Goal: Book appointment/travel/reservation

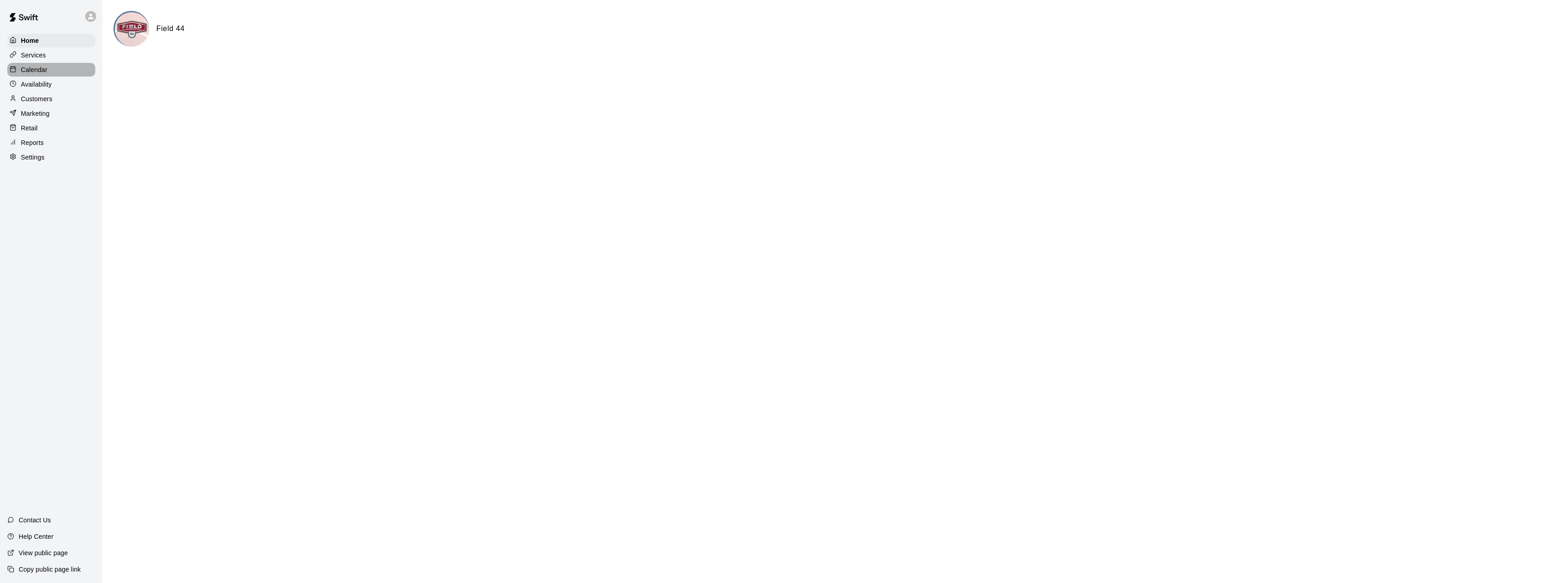
click at [32, 76] on div "Calendar" at bounding box center [51, 70] width 88 height 13
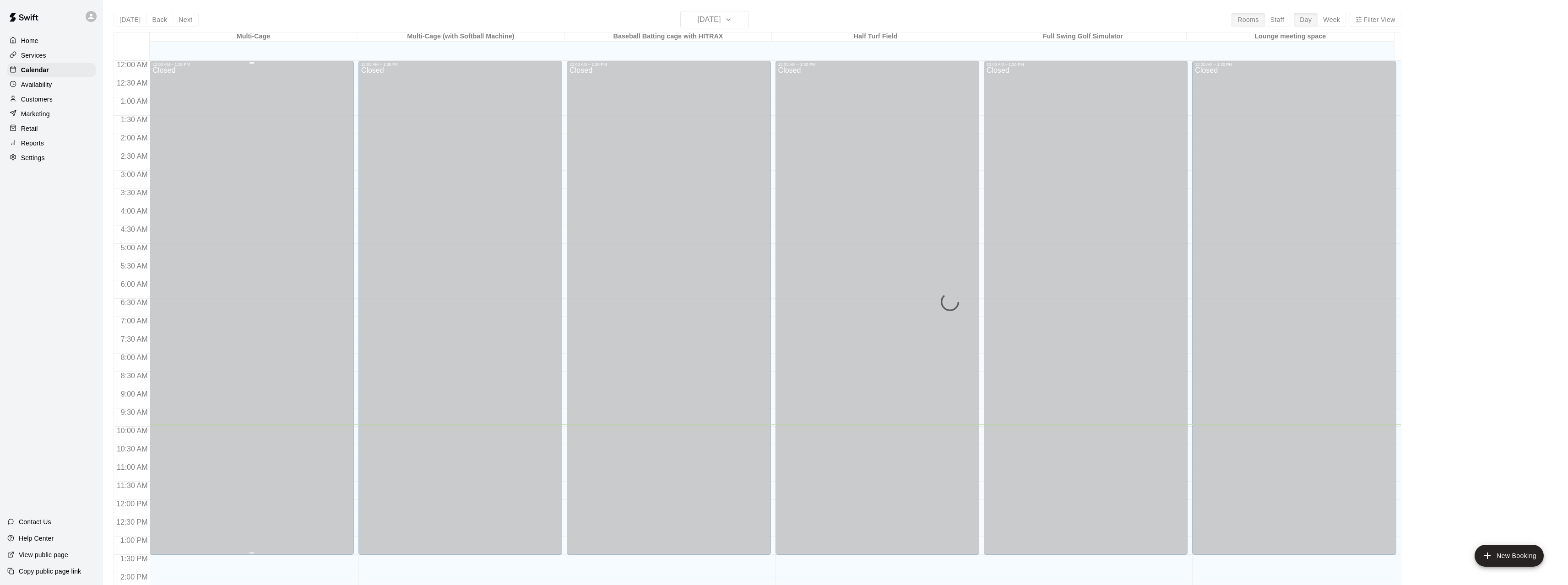
scroll to position [316, 0]
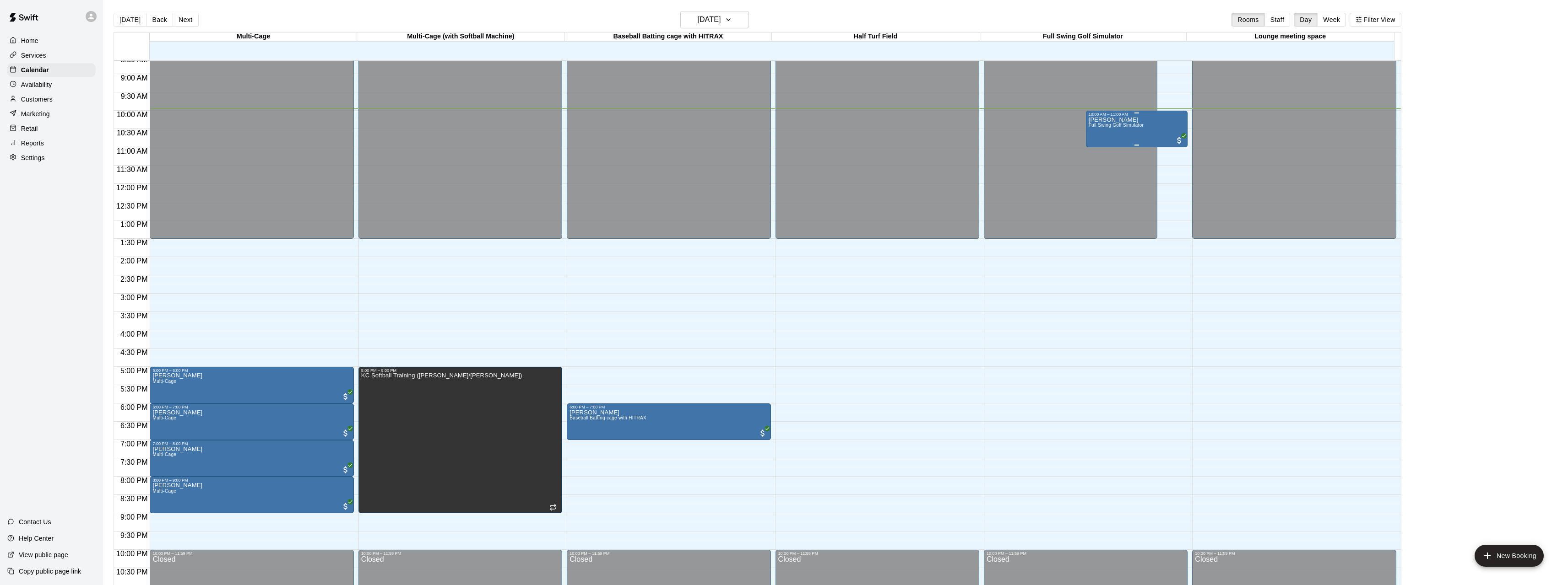
click at [1130, 128] on span "Full Swing Golf Simulator" at bounding box center [1117, 125] width 55 height 5
click at [37, 70] on p "Calendar" at bounding box center [34, 70] width 28 height 9
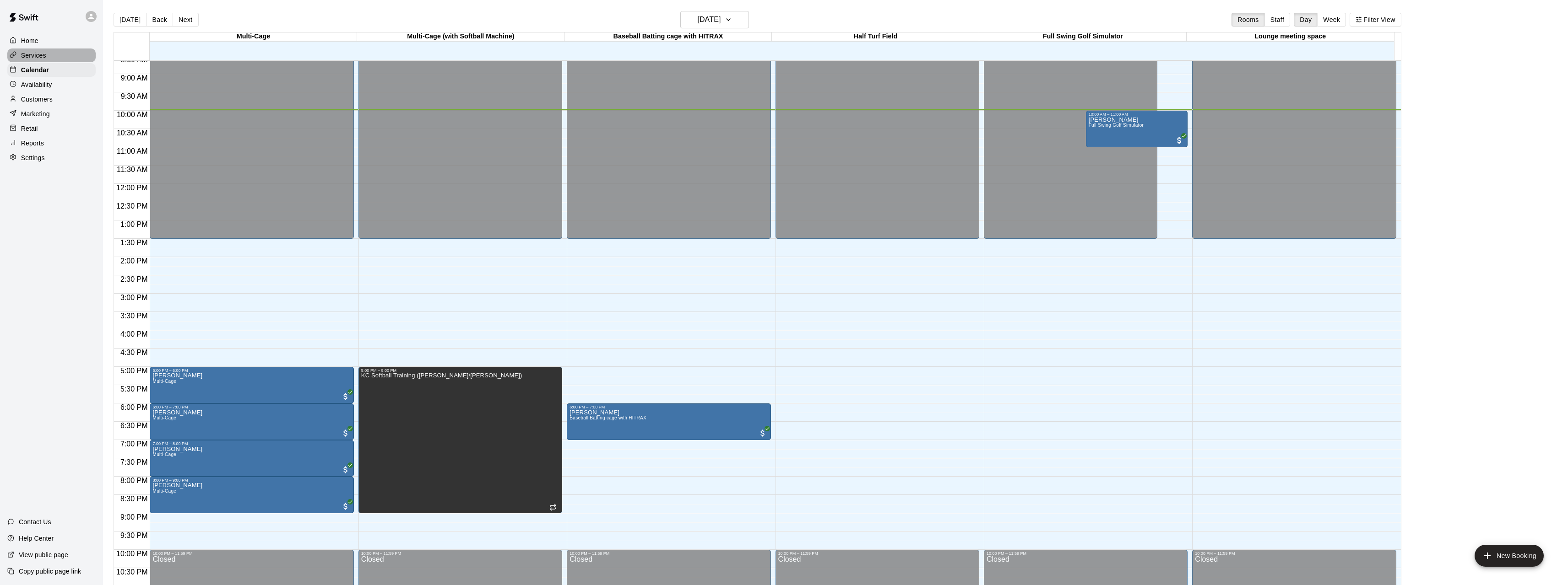
click at [37, 55] on p "Services" at bounding box center [33, 55] width 25 height 9
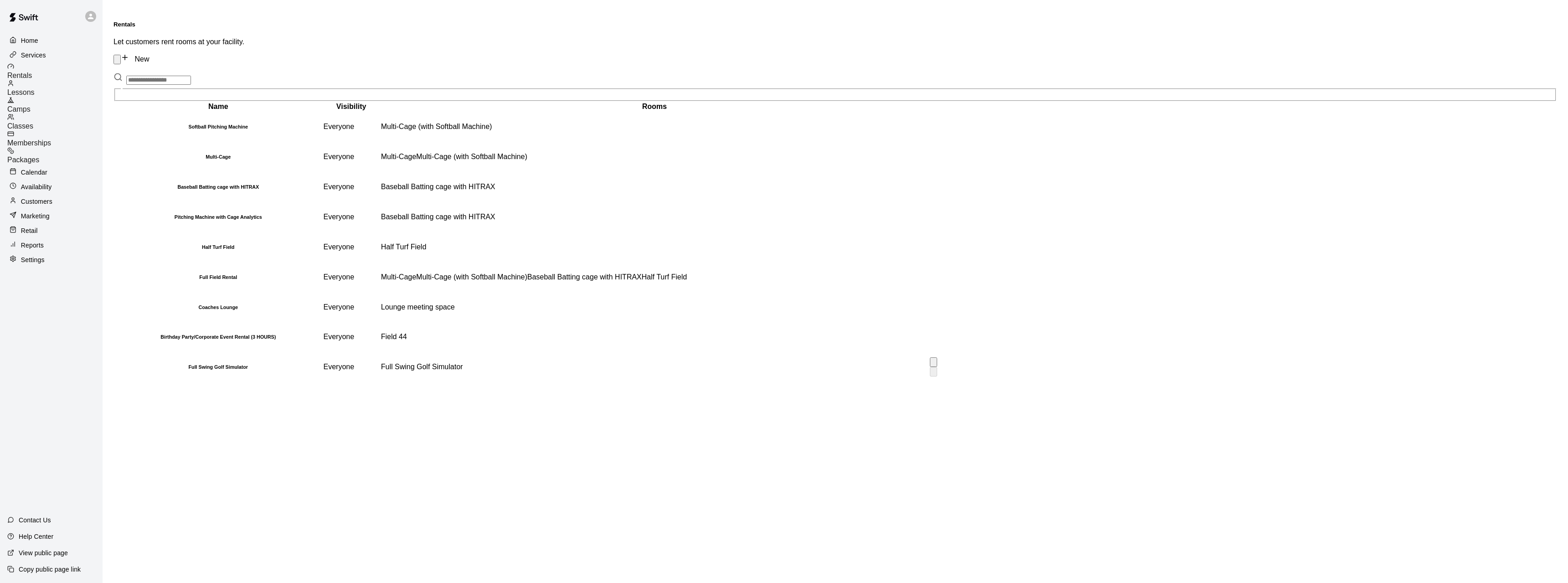
click at [200, 370] on h6 "Full Swing Golf Simulator" at bounding box center [218, 367] width 207 height 6
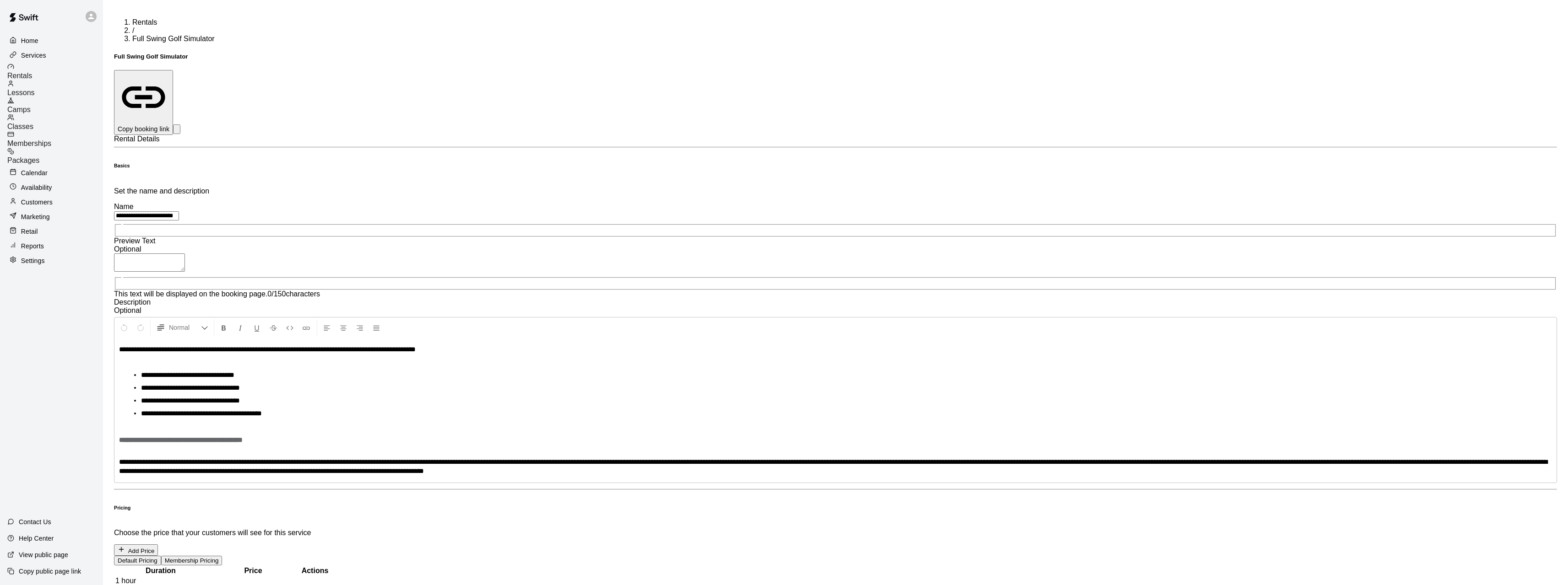
click at [323, 345] on p "**********" at bounding box center [835, 349] width 1433 height 9
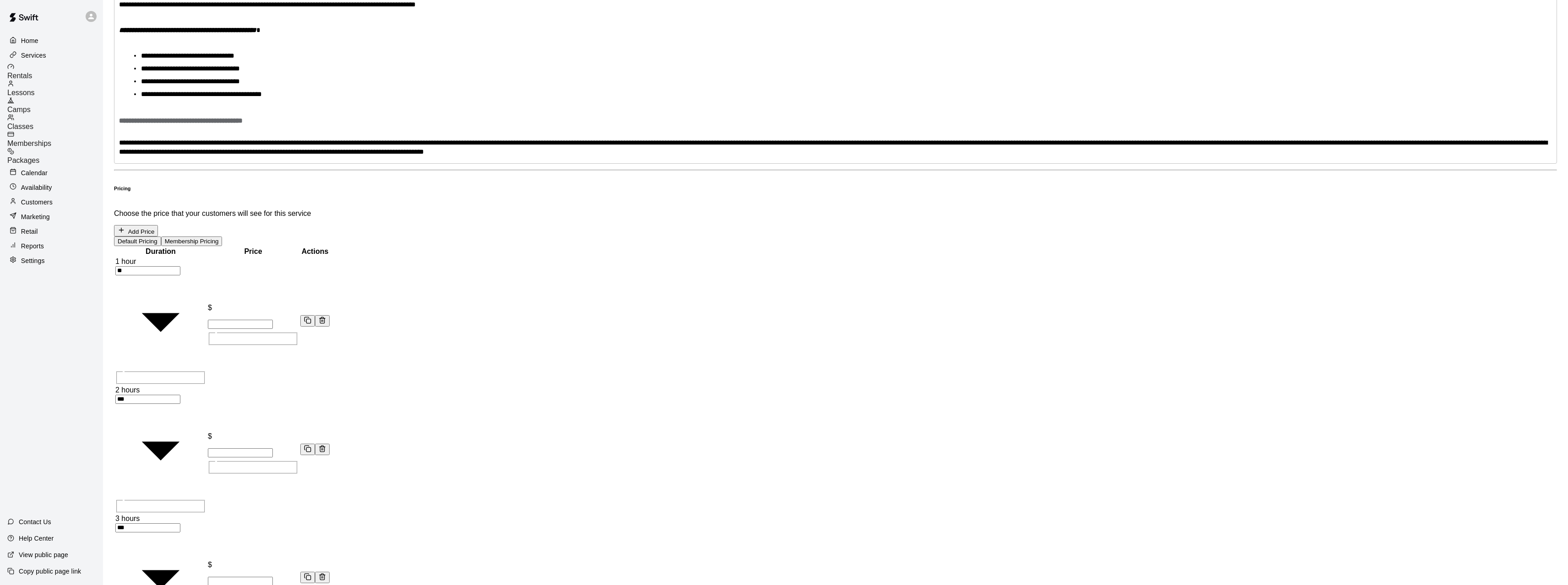
scroll to position [355, 0]
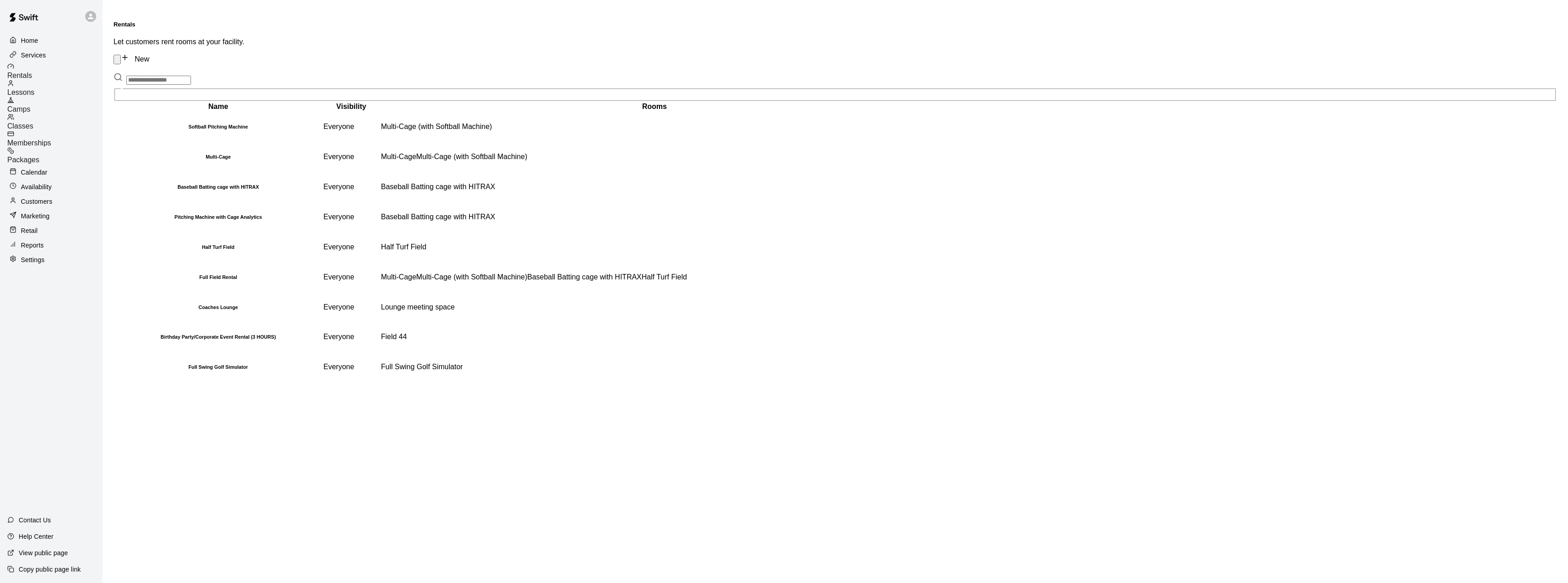
click at [35, 37] on p "Home" at bounding box center [29, 40] width 17 height 9
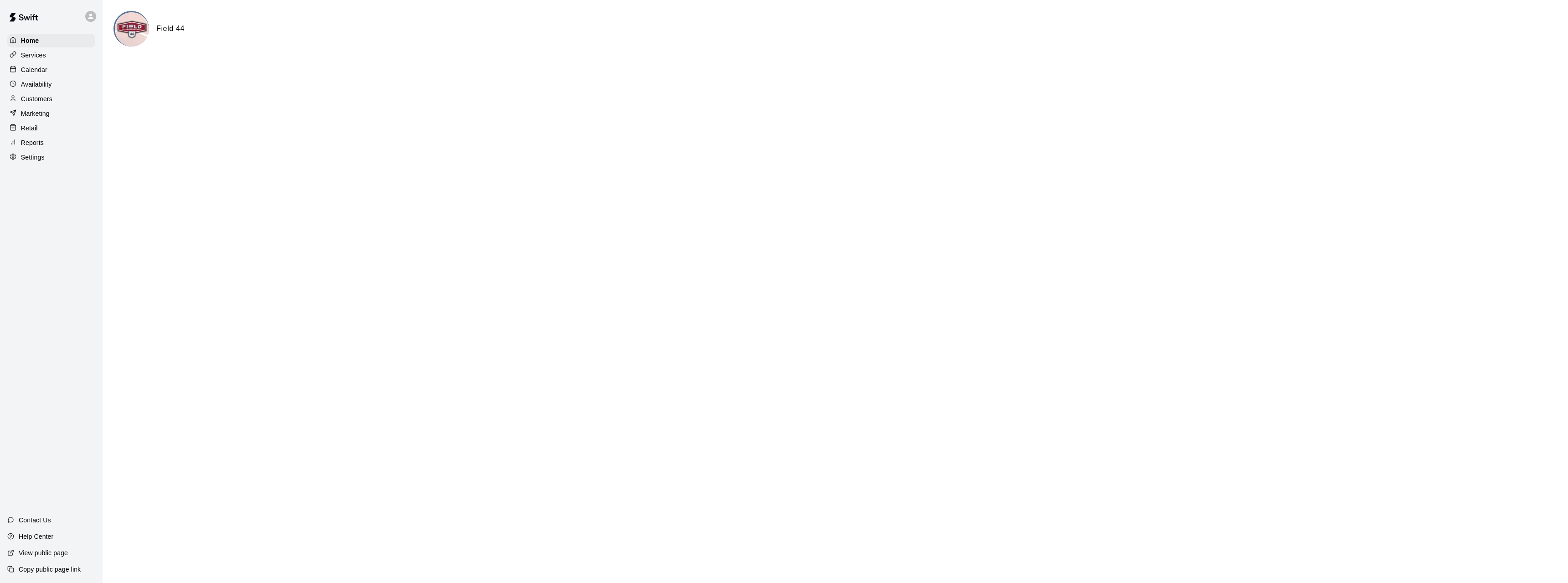
click at [49, 102] on p "Customers" at bounding box center [36, 98] width 31 height 9
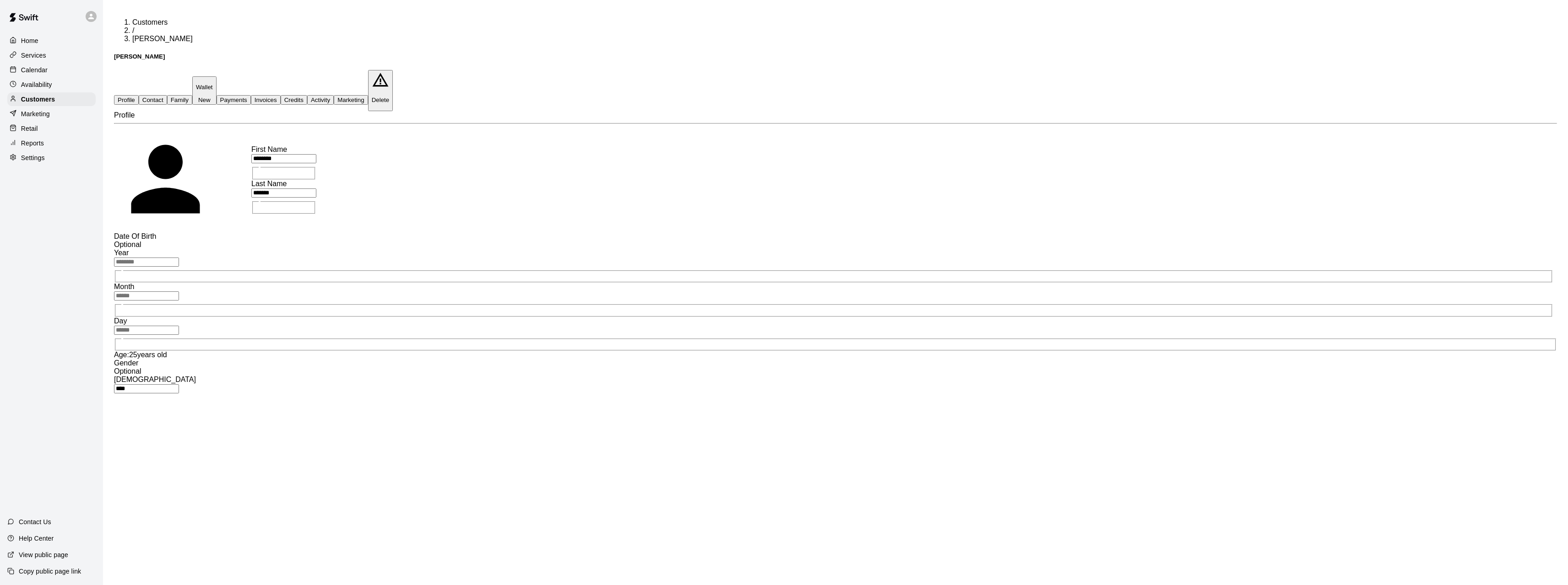
click at [167, 95] on button "Contact" at bounding box center [153, 100] width 28 height 10
select select "**"
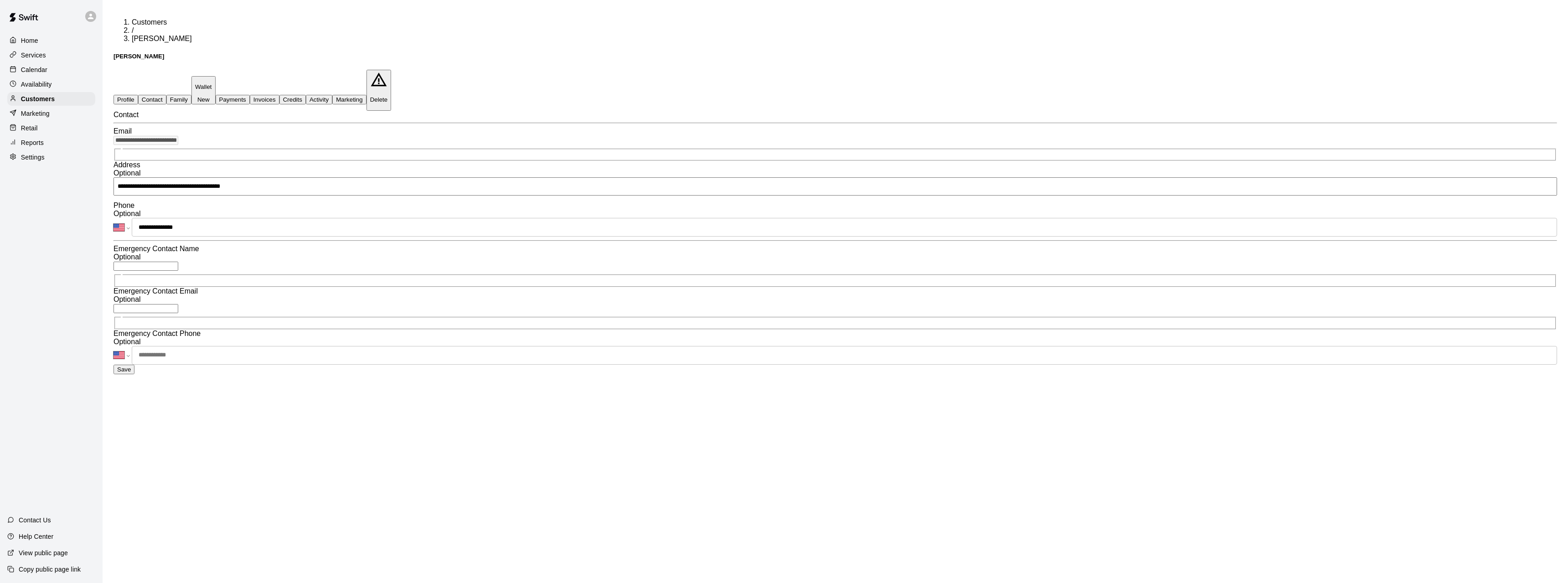
click at [32, 69] on p "Calendar" at bounding box center [34, 70] width 26 height 9
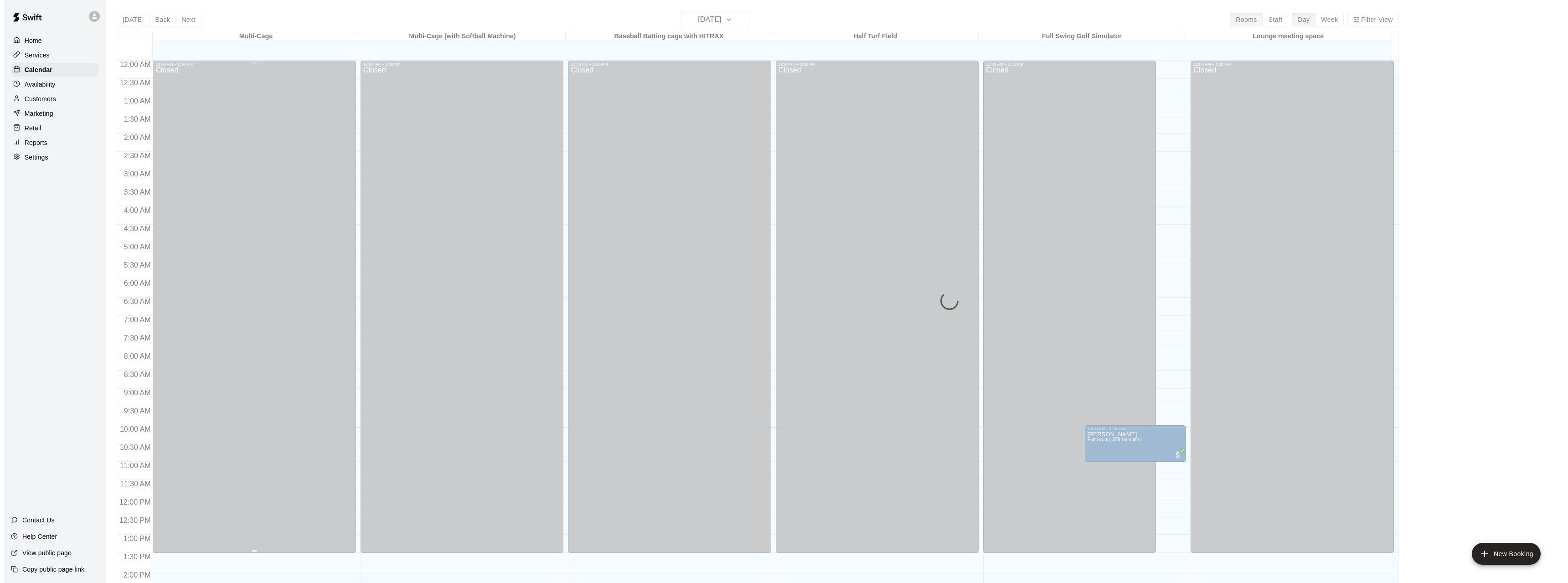
scroll to position [315, 0]
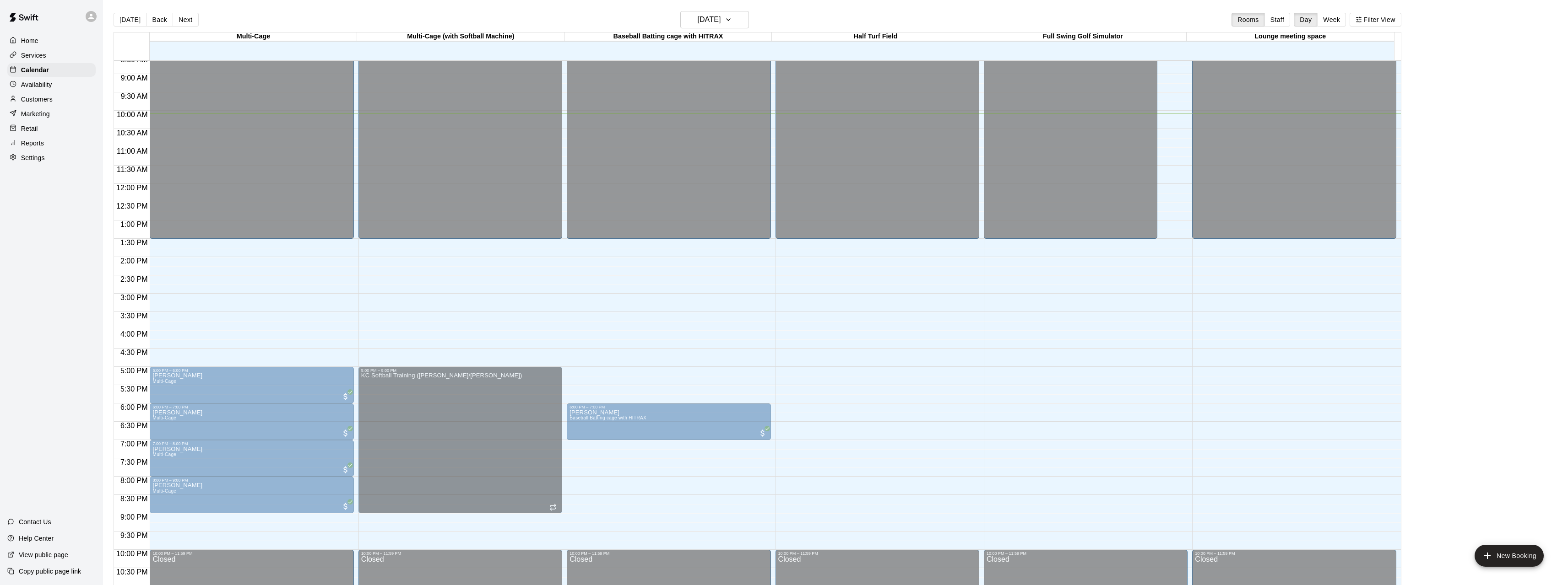
click at [1118, 131] on div "[PERSON_NAME] Full Swing Golf Simulator" at bounding box center [1117, 409] width 55 height 585
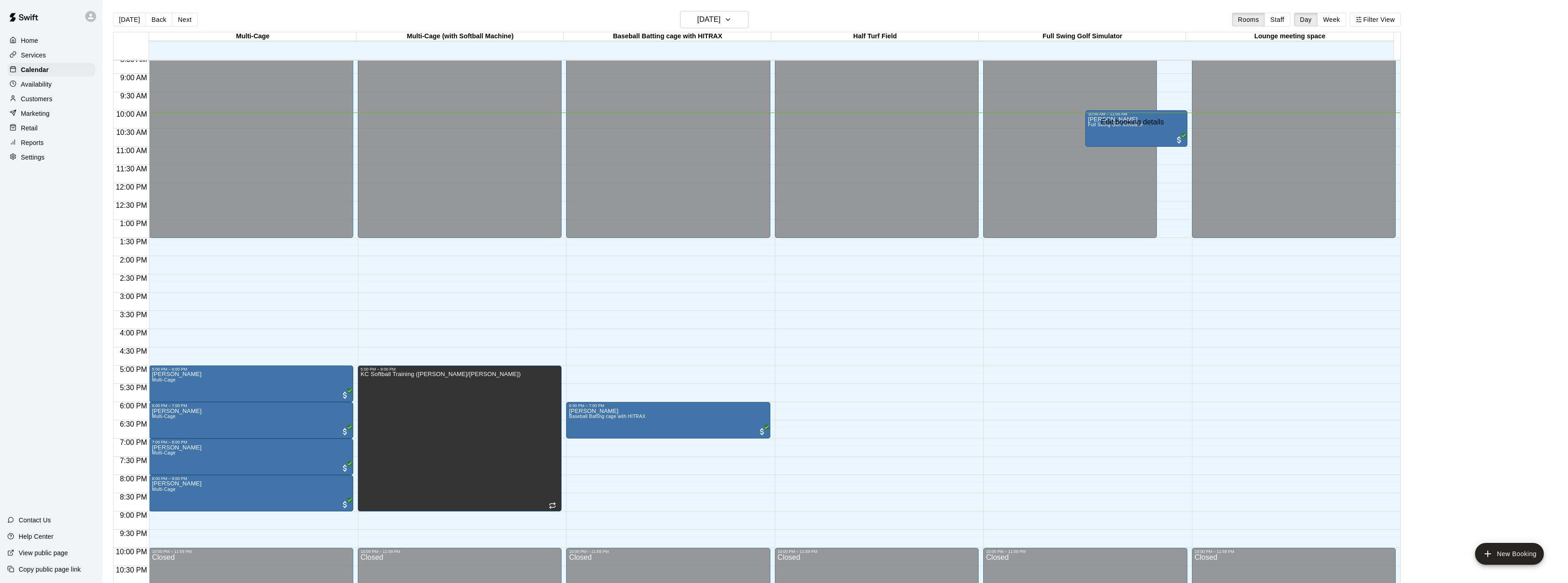
click at [805, 184] on li "02" at bounding box center [810, 187] width 11 height 8
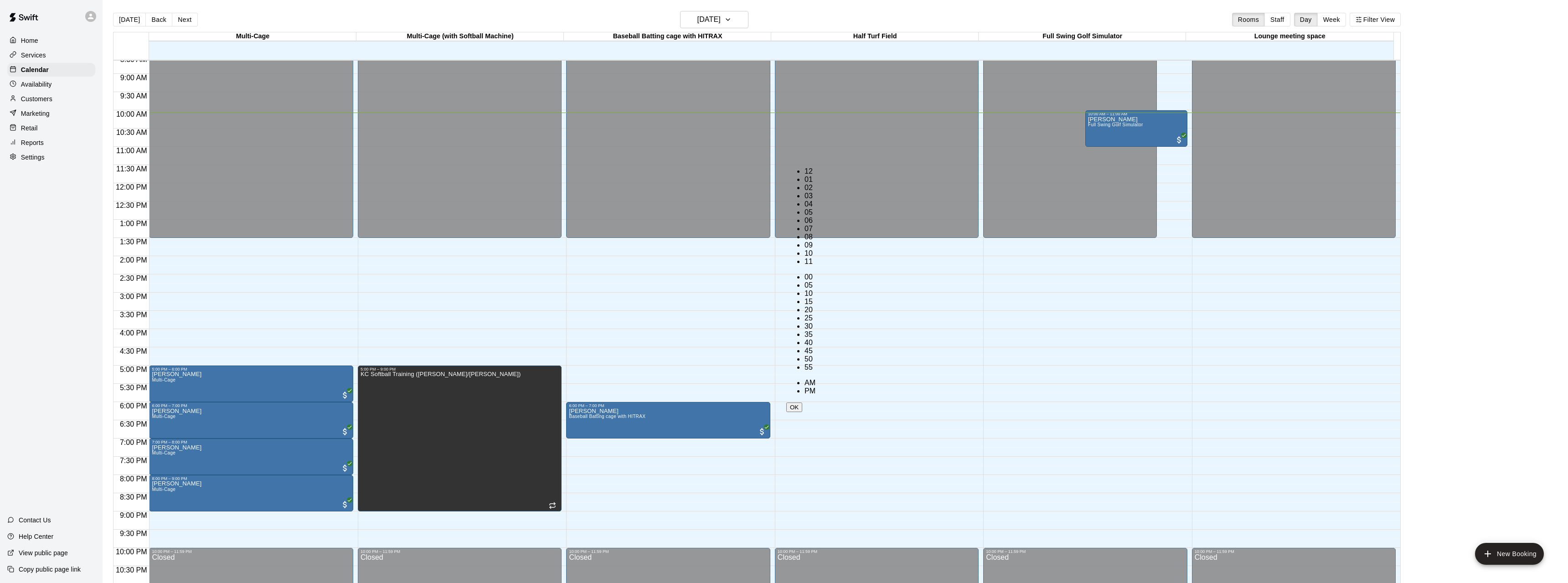
click at [816, 387] on li "PM" at bounding box center [810, 391] width 11 height 8
type input "********"
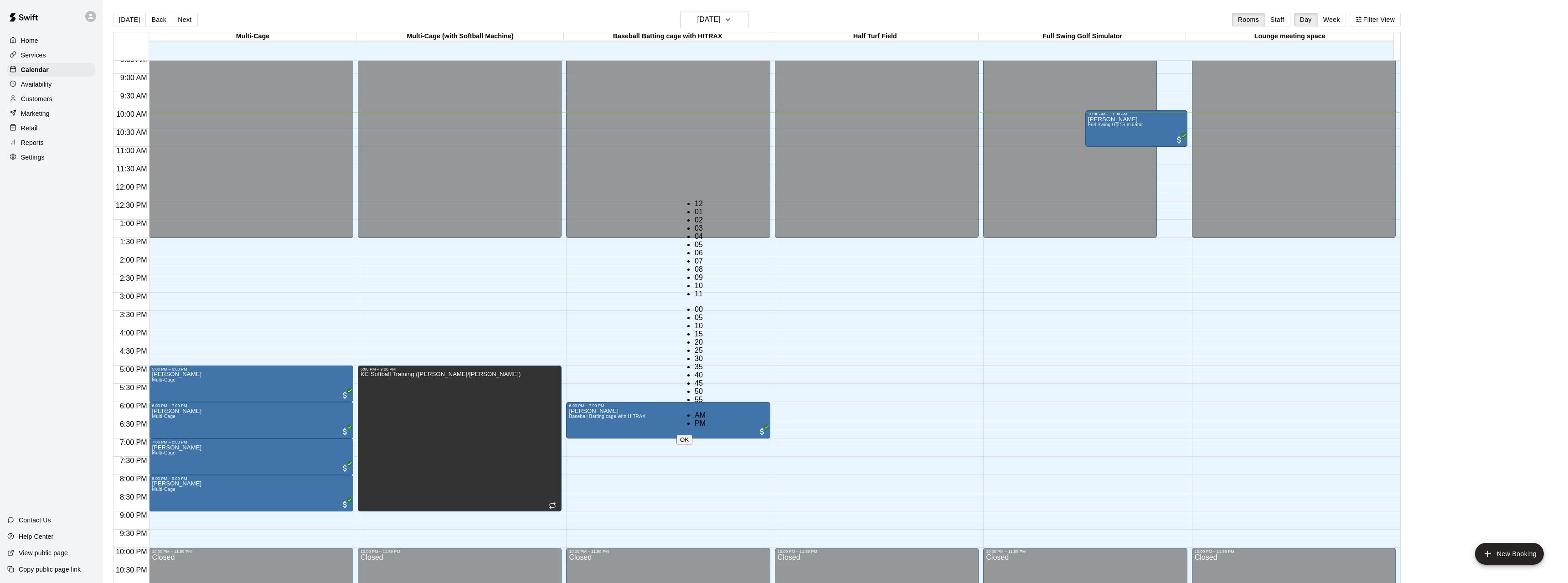
click at [706, 420] on li "PM" at bounding box center [700, 423] width 11 height 8
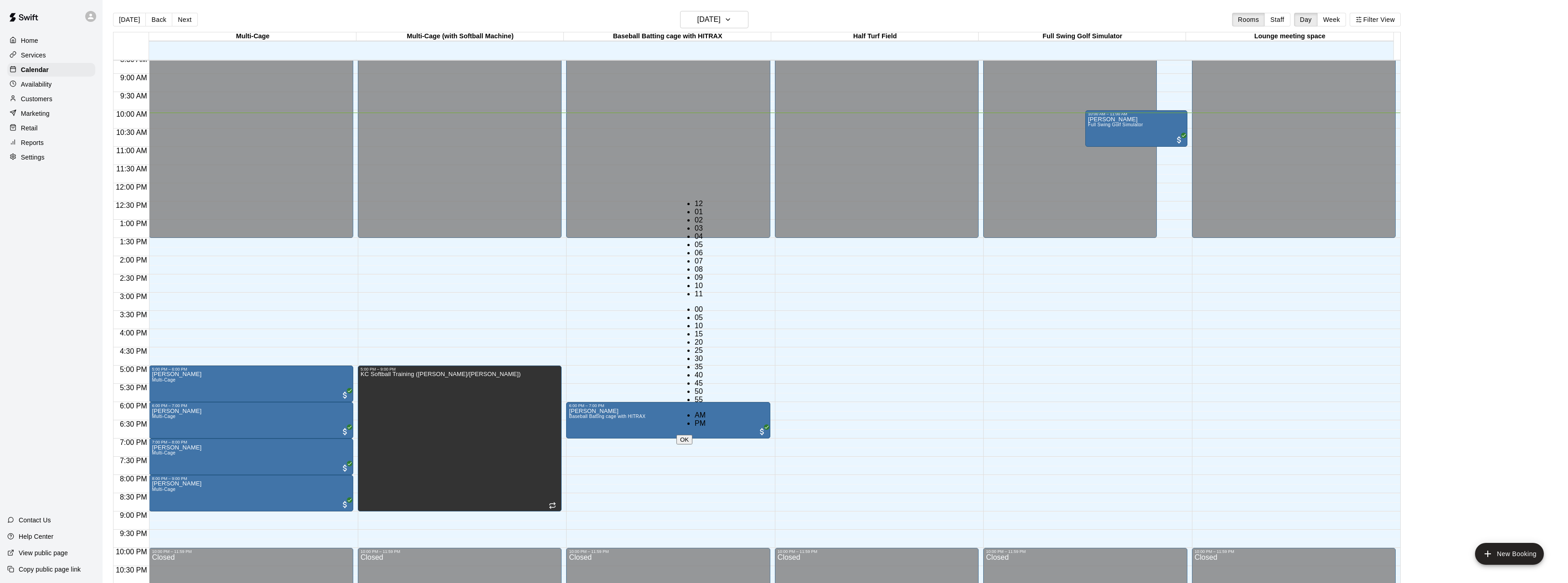
click at [691, 208] on ul "12 01 02 03 04 05 06 07 08 09 10 11" at bounding box center [691, 248] width 29 height 98
click at [706, 305] on li "00" at bounding box center [700, 309] width 11 height 8
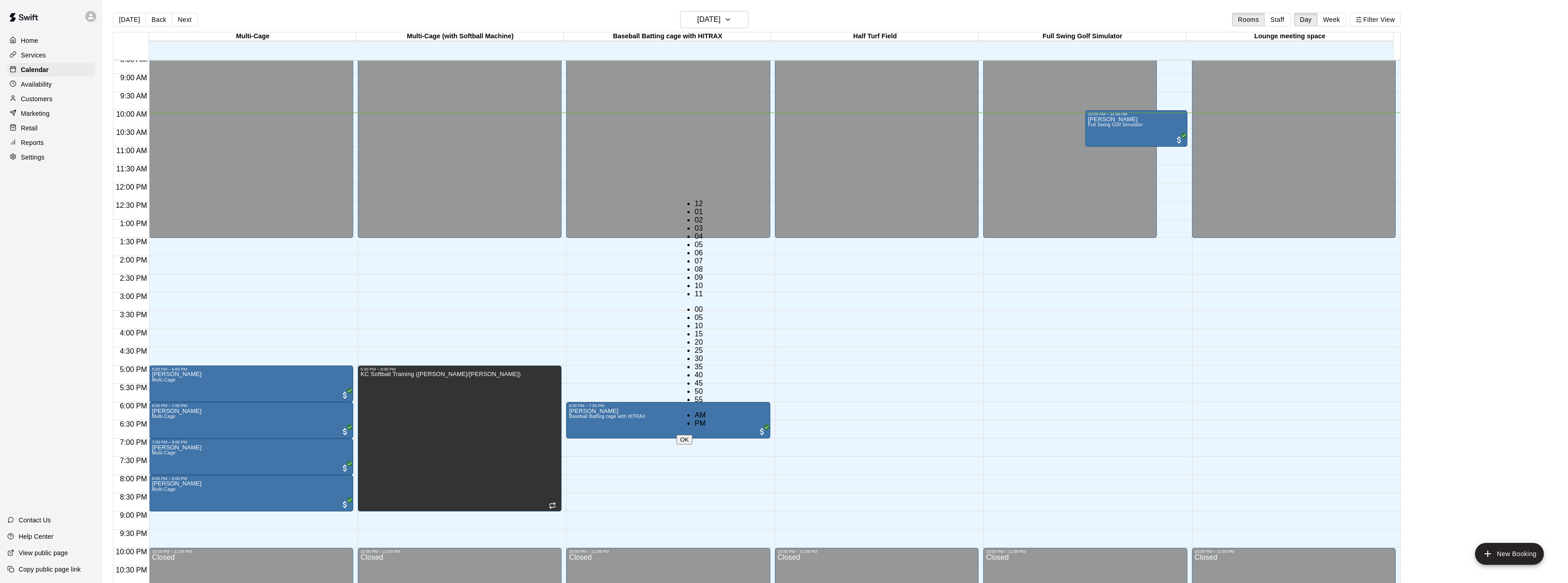
click at [706, 420] on li "PM" at bounding box center [700, 423] width 11 height 8
click at [690, 218] on ul "12 01 02 03 04 05 06 07 08 09 10 11" at bounding box center [691, 248] width 29 height 98
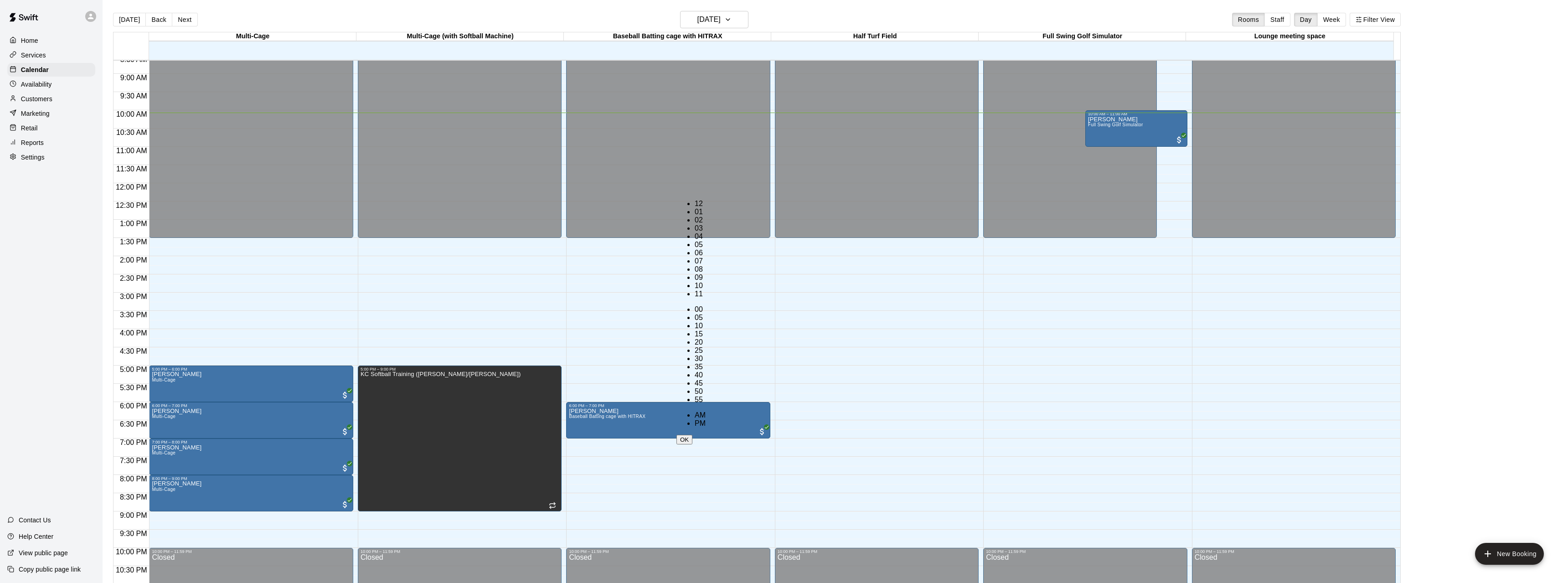
click at [695, 232] on li "03" at bounding box center [700, 228] width 11 height 8
type input "********"
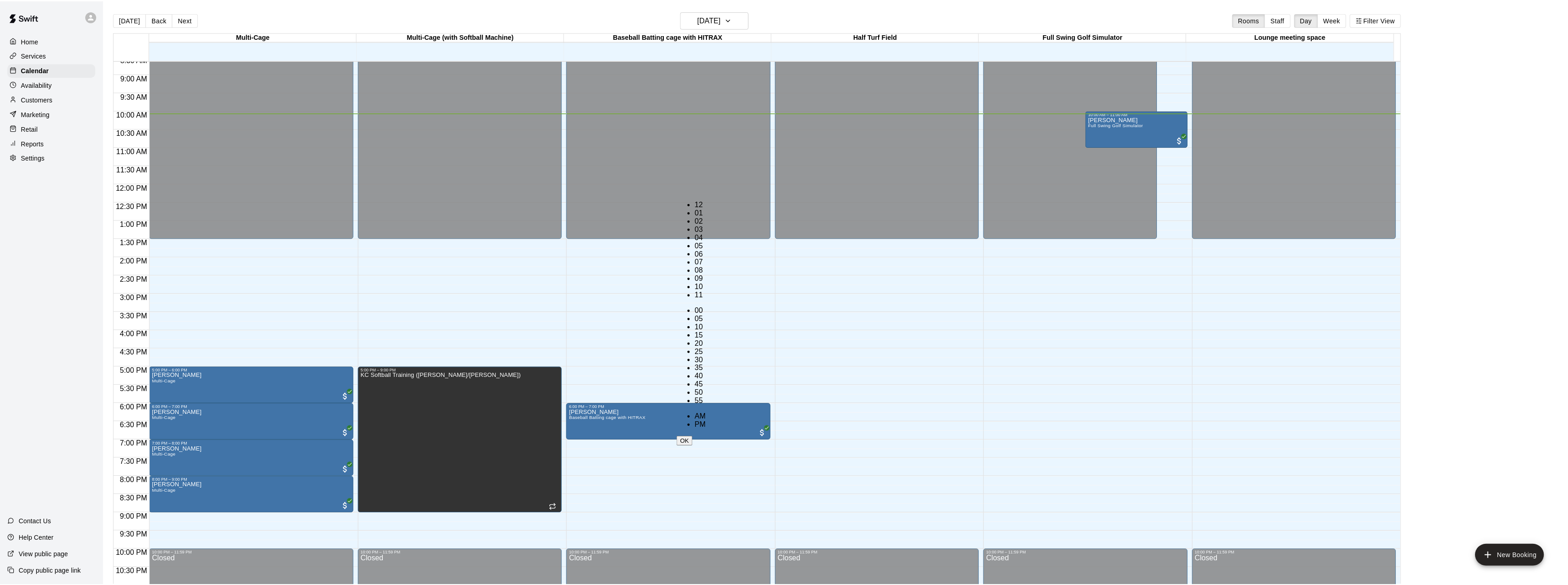
scroll to position [53, 0]
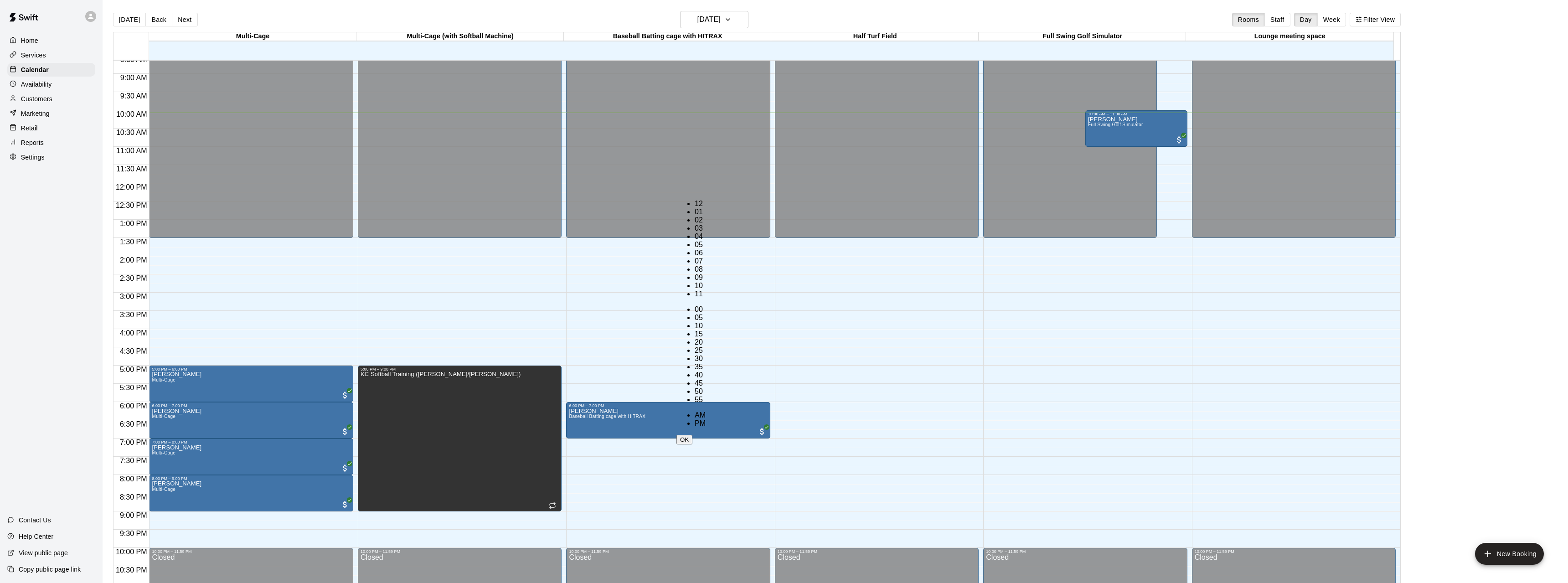
click at [692, 435] on button "OK" at bounding box center [684, 440] width 16 height 10
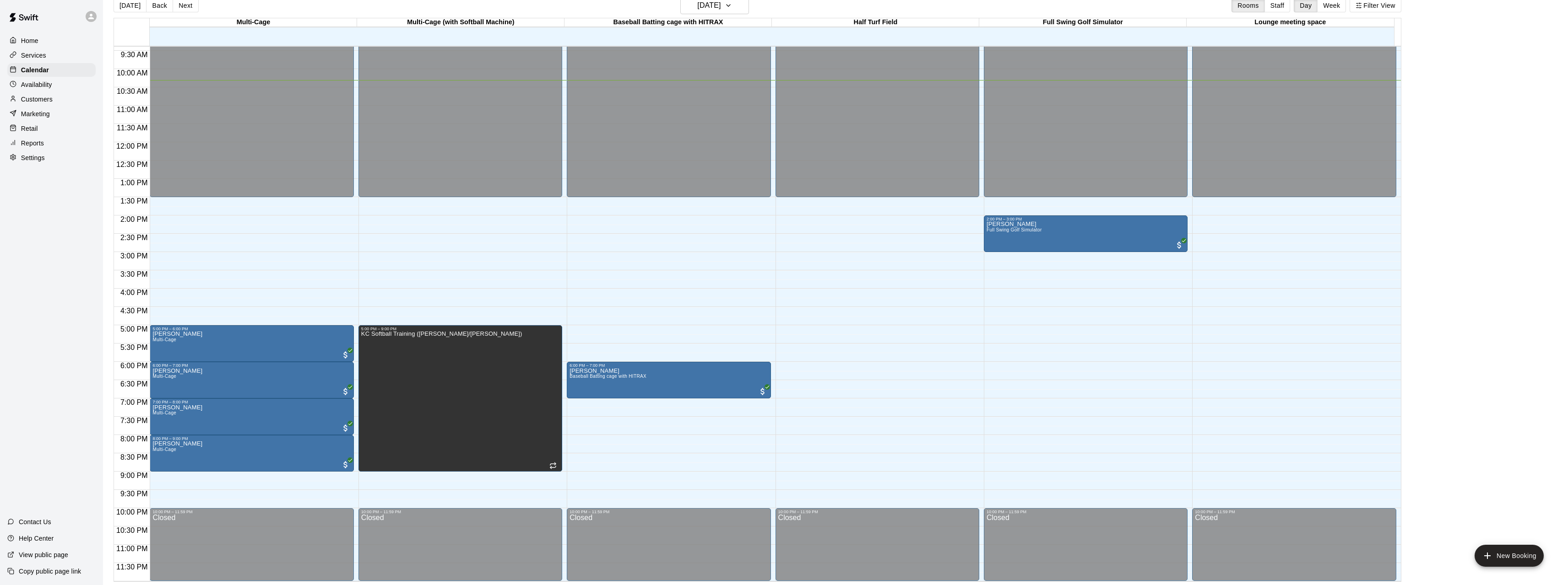
scroll to position [15, 0]
click at [26, 33] on div "Home Services Calendar Availability Customers Marketing Retail Reports Settings" at bounding box center [52, 99] width 103 height 133
click at [26, 28] on img at bounding box center [24, 17] width 48 height 28
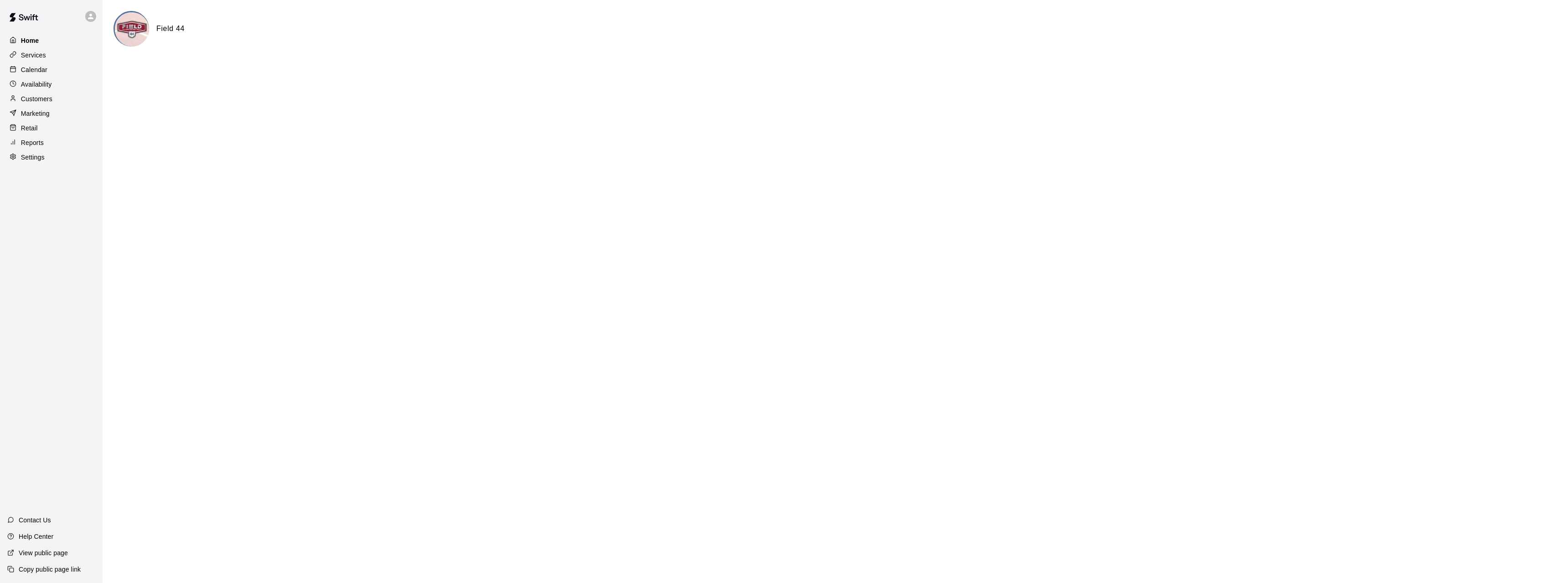
click at [28, 34] on div "Home Services Calendar Availability Customers Marketing Retail Reports Settings" at bounding box center [51, 83] width 103 height 165
click at [31, 39] on p "Home" at bounding box center [30, 40] width 18 height 9
drag, startPoint x: 22, startPoint y: 58, endPoint x: 35, endPoint y: 51, distance: 14.8
click at [23, 58] on p "Services" at bounding box center [33, 55] width 25 height 9
